Goal: Navigation & Orientation: Go to known website

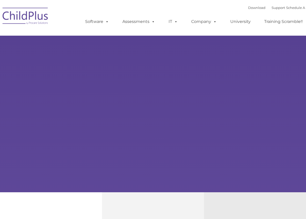
type input ""
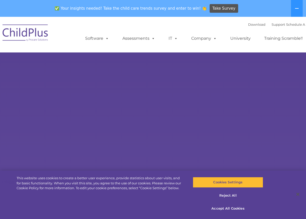
select select "MEDIUM"
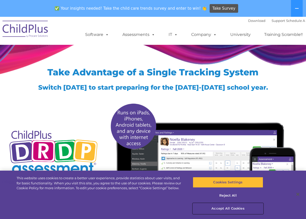
click at [216, 208] on button "Accept All Cookies" at bounding box center [228, 208] width 70 height 11
